Goal: Information Seeking & Learning: Learn about a topic

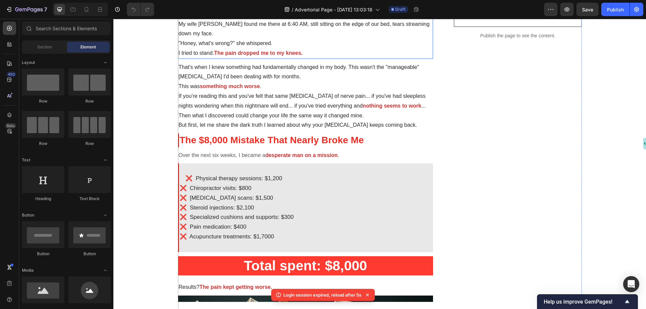
scroll to position [438, 0]
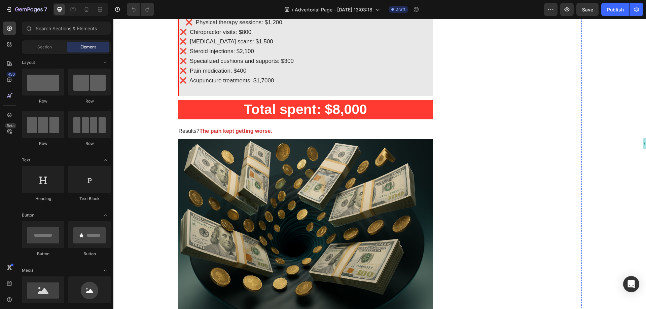
scroll to position [337, 0]
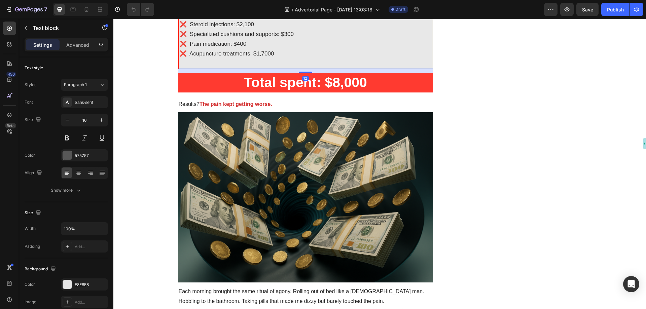
drag, startPoint x: 185, startPoint y: 139, endPoint x: 190, endPoint y: 140, distance: 4.7
drag, startPoint x: 184, startPoint y: 149, endPoint x: 189, endPoint y: 149, distance: 4.4
click at [189, 9] on span "❌ Chiropractor visits: $800" at bounding box center [216, 5] width 72 height 6
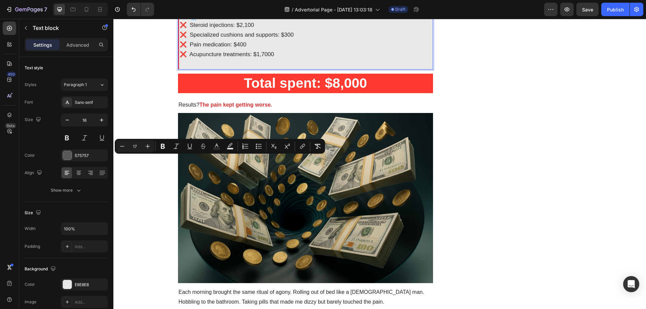
click at [189, 19] on span "❌ [MEDICAL_DATA] scans: $1,500" at bounding box center [227, 15] width 94 height 6
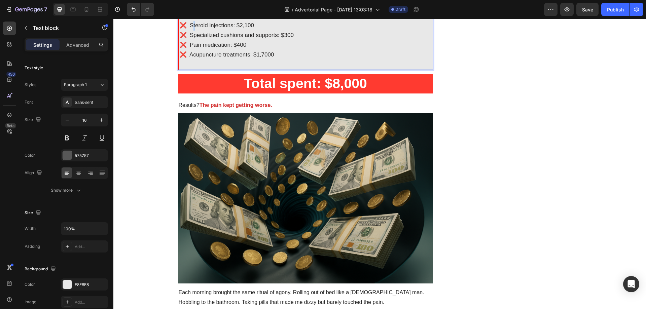
click at [188, 29] on span "❌ Steroid injections: $2,100" at bounding box center [217, 25] width 74 height 6
drag, startPoint x: 185, startPoint y: 180, endPoint x: 189, endPoint y: 181, distance: 3.5
click at [189, 39] on span "❌ Specialized cushions and supports: $300" at bounding box center [237, 35] width 114 height 6
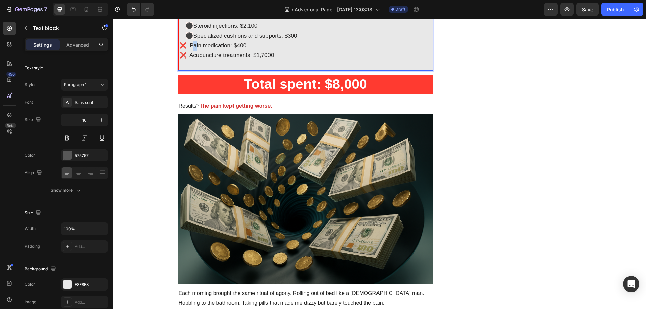
click at [189, 49] on span "❌ Pain medication: $400" at bounding box center [213, 45] width 67 height 6
click at [189, 59] on span "❌ Acupuncture treatments: $1,7000" at bounding box center [227, 56] width 95 height 6
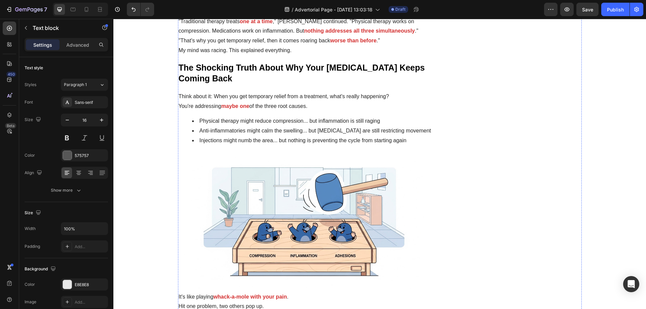
scroll to position [875, 0]
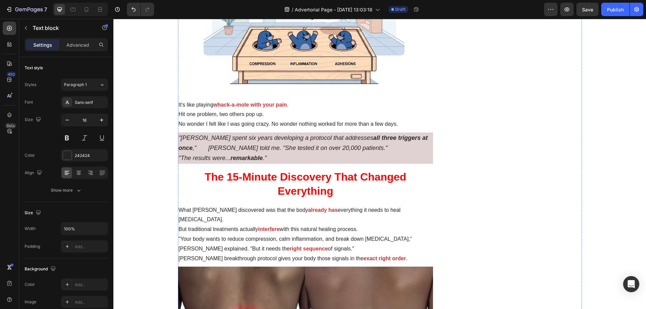
scroll to position [976, 0]
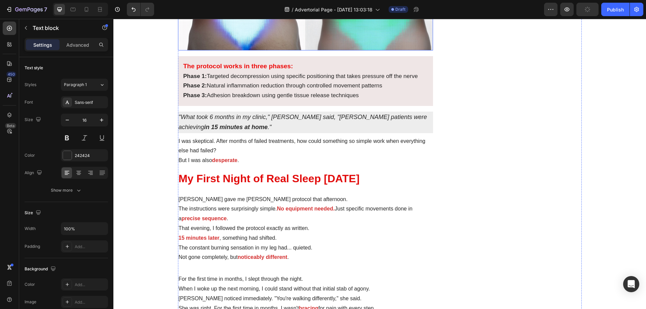
scroll to position [1448, 0]
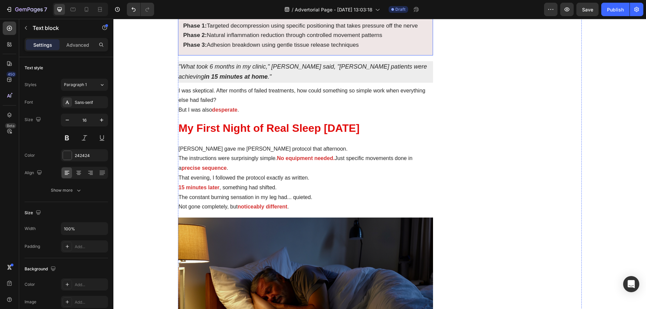
click at [327, 21] on p "The protocol works in three phases:" at bounding box center [305, 16] width 245 height 10
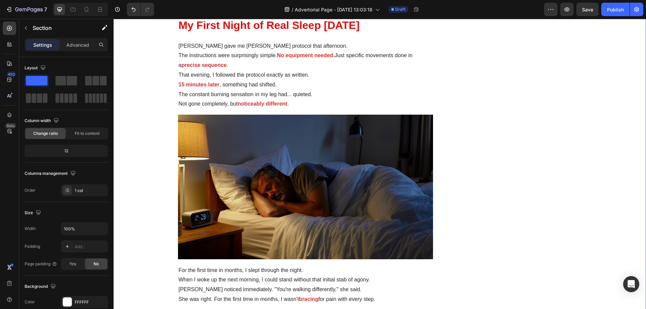
scroll to position [1616, 0]
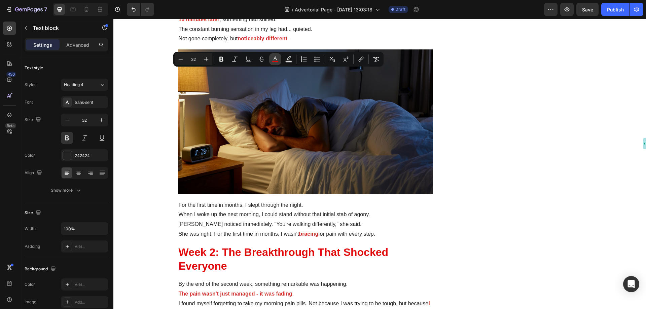
click at [275, 59] on icon "Editor contextual toolbar" at bounding box center [275, 59] width 7 height 7
type input "E20B0B"
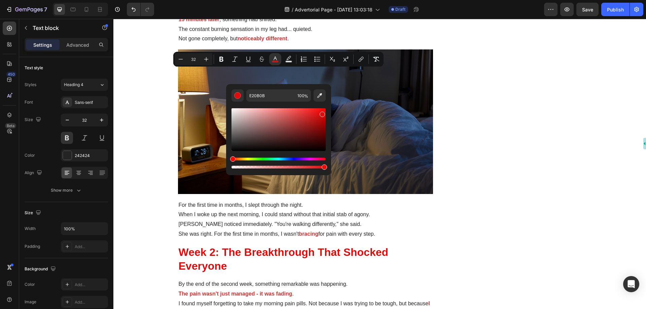
click at [233, 142] on div "Editor contextual toolbar" at bounding box center [279, 129] width 94 height 43
type input "050505"
drag, startPoint x: 235, startPoint y: 147, endPoint x: 233, endPoint y: 150, distance: 3.8
click at [233, 150] on div "Editor contextual toolbar" at bounding box center [279, 129] width 94 height 43
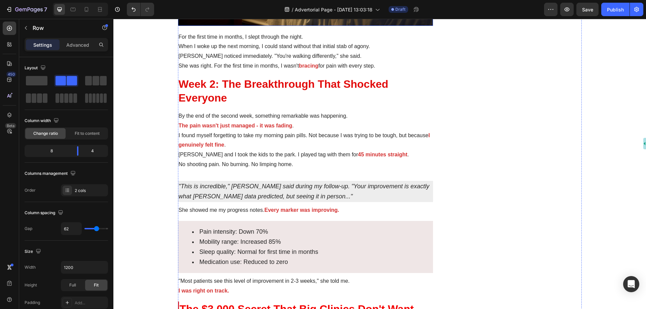
scroll to position [1885, 0]
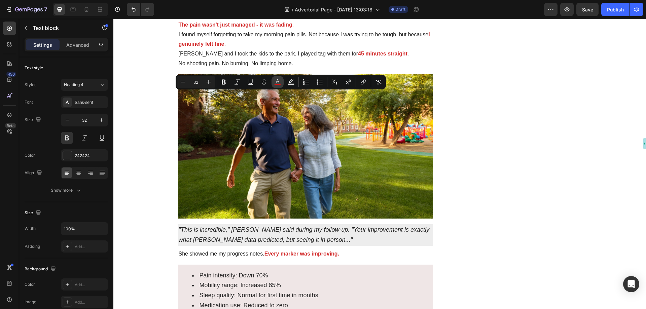
click at [278, 81] on icon "Editor contextual toolbar" at bounding box center [277, 82] width 7 height 7
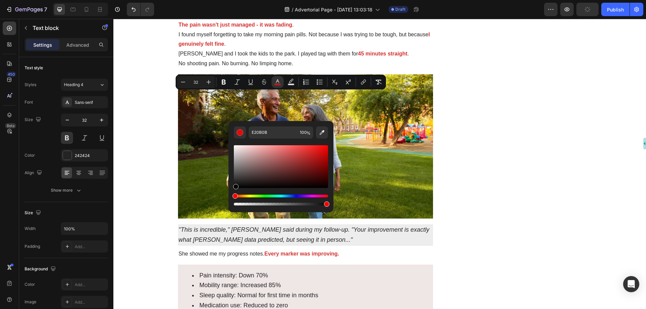
click at [236, 187] on div "Editor contextual toolbar" at bounding box center [281, 166] width 94 height 43
type input "050505"
click at [141, 136] on div "The Morning I Couldn't Stand Up Changed Everything Heading By Health Daily News…" at bounding box center [379, 237] width 533 height 4134
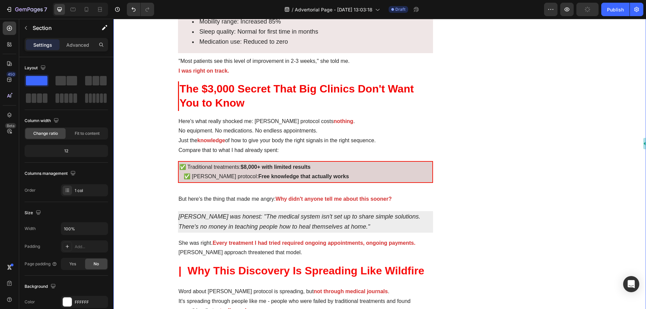
scroll to position [2155, 0]
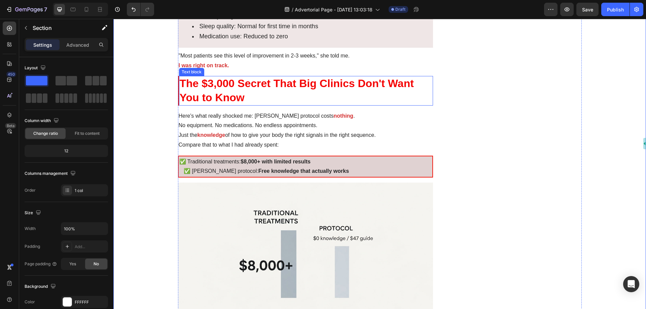
click at [269, 104] on span "The $3,000 Secret That Big Clinics Don't Want You to Know" at bounding box center [306, 90] width 253 height 26
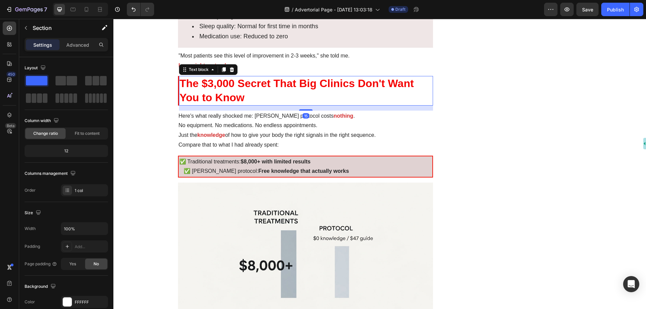
click at [269, 104] on span "The $3,000 Secret That Big Clinics Don't Want You to Know" at bounding box center [306, 90] width 253 height 26
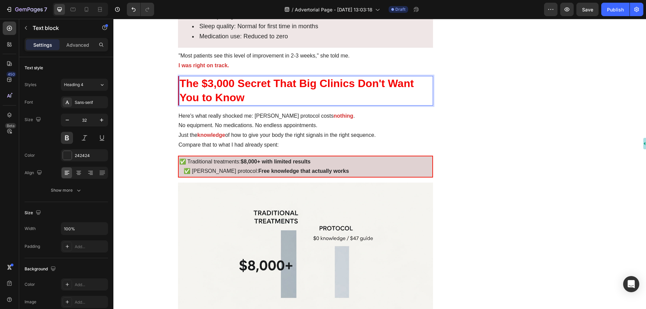
click at [269, 104] on span "The $3,000 Secret That Big Clinics Don't Want You to Know" at bounding box center [306, 90] width 253 height 26
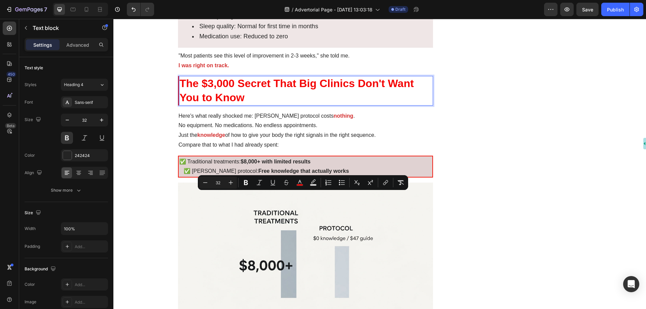
click at [269, 104] on span "The $3,000 Secret That Big Clinics Don't Want You to Know" at bounding box center [306, 90] width 253 height 26
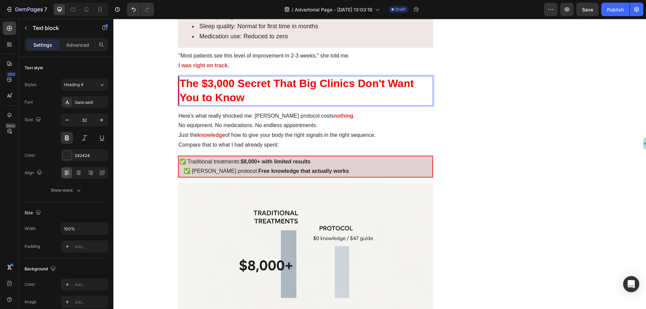
click at [230, 104] on span "The $3,000 Secret That Big Clinics Don't Want You to Know" at bounding box center [306, 90] width 253 height 26
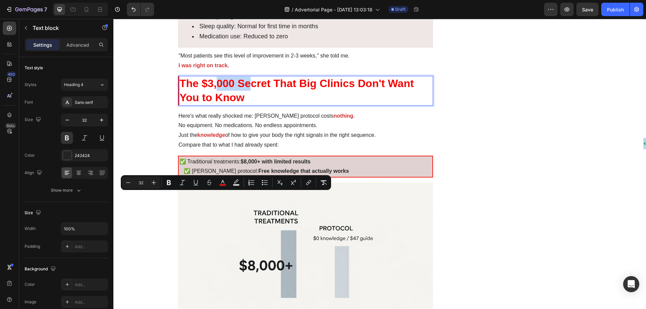
click at [230, 104] on span "The $3,000 Secret That Big Clinics Don't Want You to Know" at bounding box center [306, 90] width 253 height 26
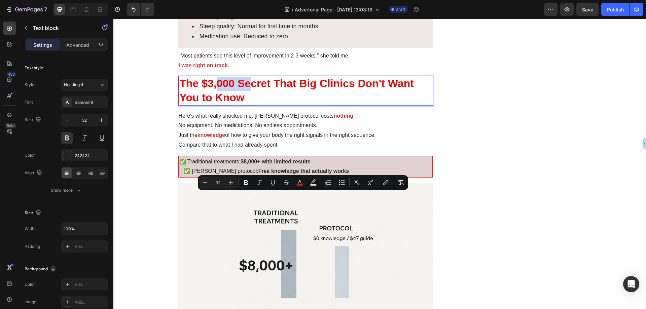
click at [187, 104] on span "The $3,000 Secret That Big Clinics Don't Want You to Know" at bounding box center [306, 90] width 253 height 26
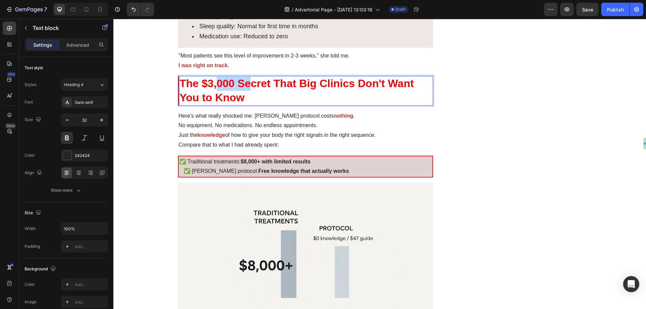
drag, startPoint x: 185, startPoint y: 197, endPoint x: 248, endPoint y: 212, distance: 65.1
click at [248, 105] on p "The $3,000 Secret That Big Clinics Don't Want You to Know" at bounding box center [306, 91] width 253 height 28
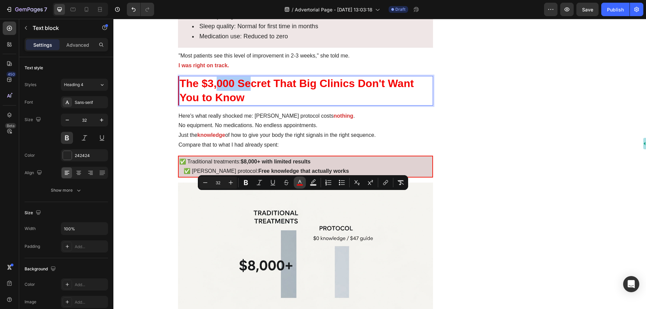
click at [300, 183] on icon "Editor contextual toolbar" at bounding box center [300, 182] width 7 height 7
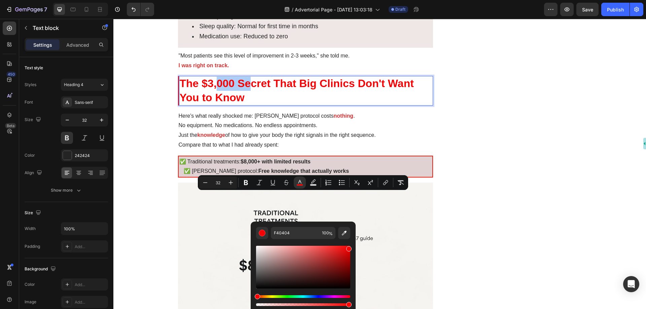
click at [259, 285] on div "Editor contextual toolbar" at bounding box center [303, 267] width 94 height 43
type input "141313"
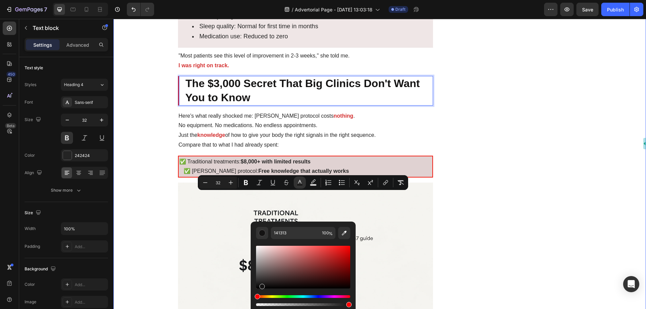
click at [160, 232] on div "The Morning I Couldn't Stand Up Changed Everything Heading By Health Daily News…" at bounding box center [379, 37] width 533 height 4274
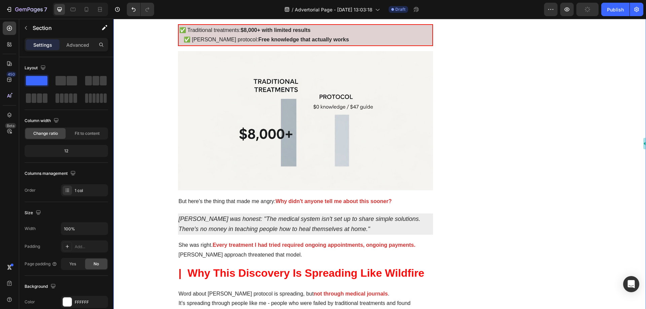
scroll to position [2289, 0]
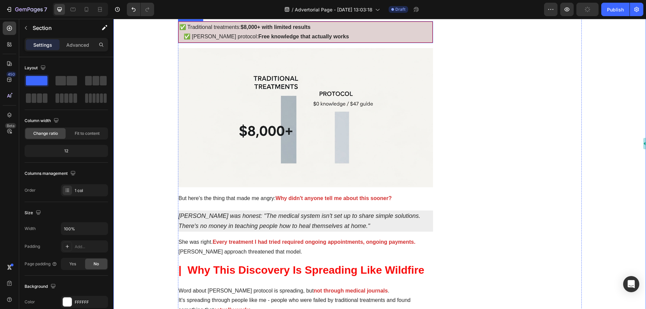
click at [335, 42] on p "✅ Dr. Chen's protocol: Free knowledge that actually works" at bounding box center [305, 37] width 253 height 10
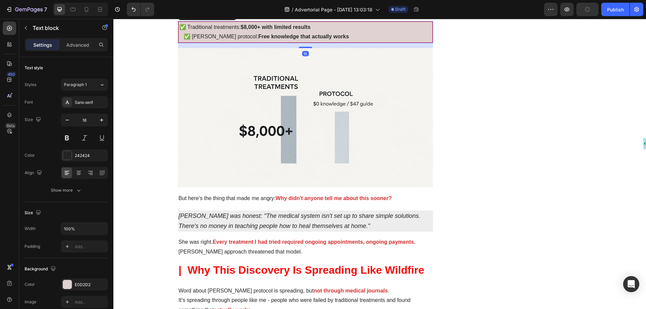
click at [336, 32] on p "✅ Traditional treatments: $8,000+ with limited results" at bounding box center [305, 28] width 253 height 10
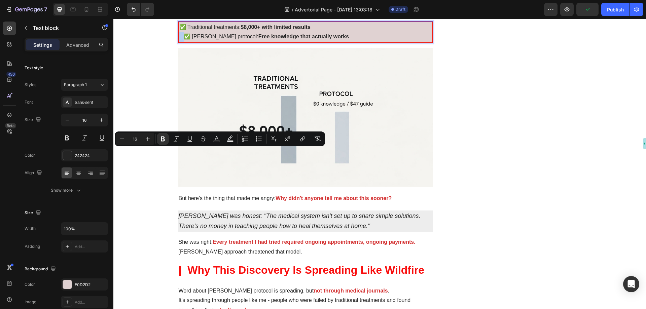
click at [352, 42] on p "✅ Dr. Chen's protocol: Free knowledge that actually works" at bounding box center [305, 37] width 253 height 10
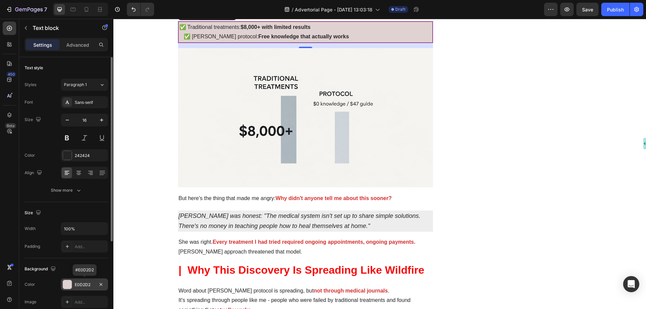
click at [85, 285] on div "E0D2D2" at bounding box center [85, 285] width 20 height 6
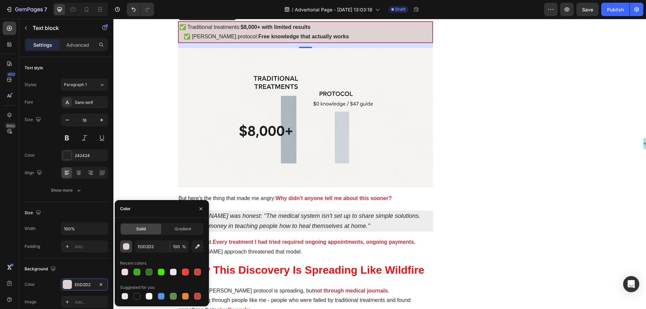
click at [125, 248] on div "button" at bounding box center [126, 247] width 7 height 7
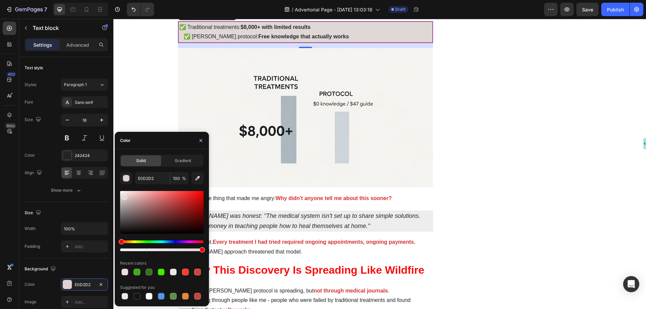
click at [124, 196] on div at bounding box center [124, 197] width 5 height 5
type input "E0D7D7"
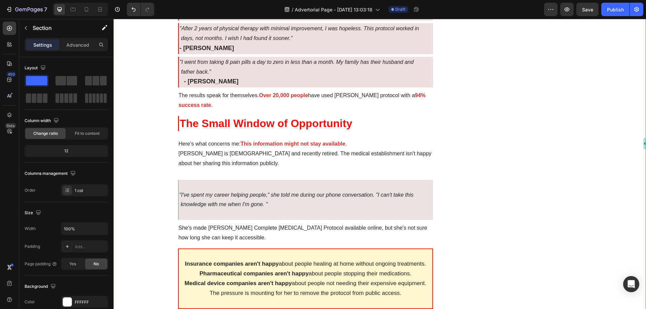
scroll to position [2761, 0]
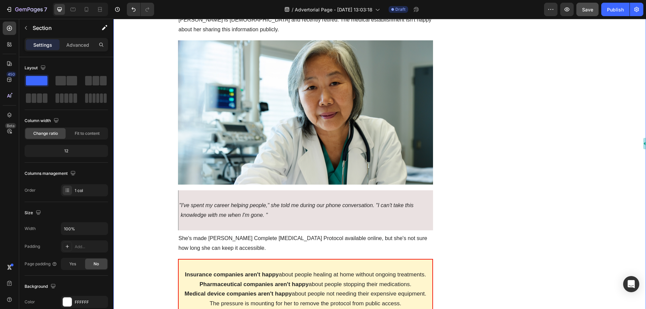
click at [590, 10] on span "Save" at bounding box center [587, 10] width 11 height 6
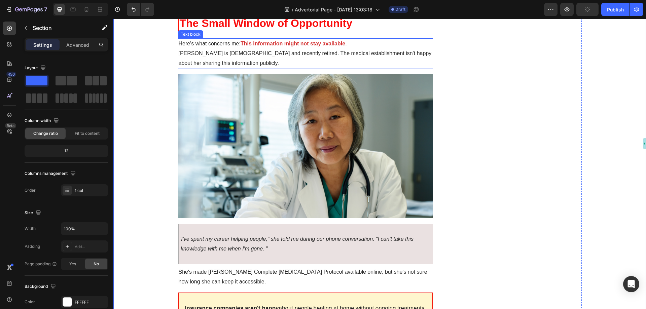
scroll to position [2626, 0]
